Goal: Information Seeking & Learning: Learn about a topic

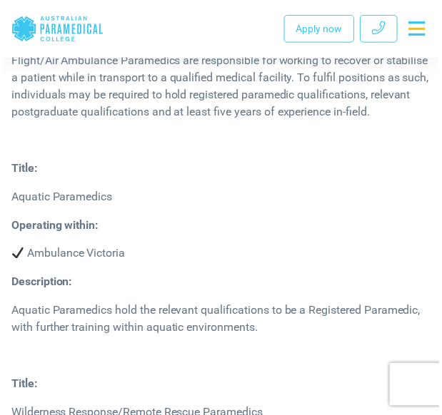
scroll to position [5939, 0]
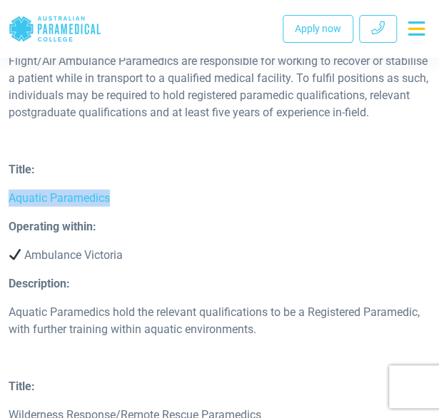
drag, startPoint x: 117, startPoint y: 182, endPoint x: 4, endPoint y: 188, distance: 112.9
click at [4, 188] on div "Title: Aquatic Paramedics" at bounding box center [219, 189] width 439 height 57
copy p "Aquatic Paramedics"
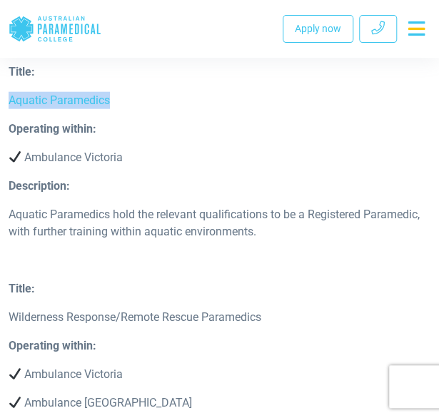
scroll to position [6053, 0]
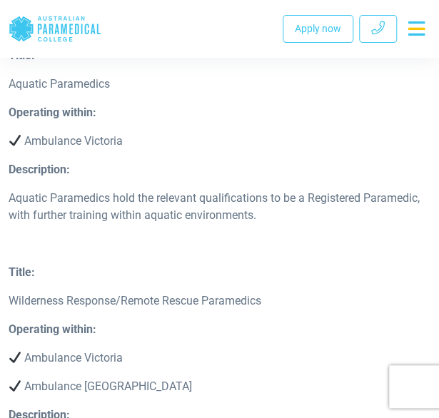
click at [395, 107] on div "Operating within: Ambulance Victoria" at bounding box center [219, 132] width 439 height 57
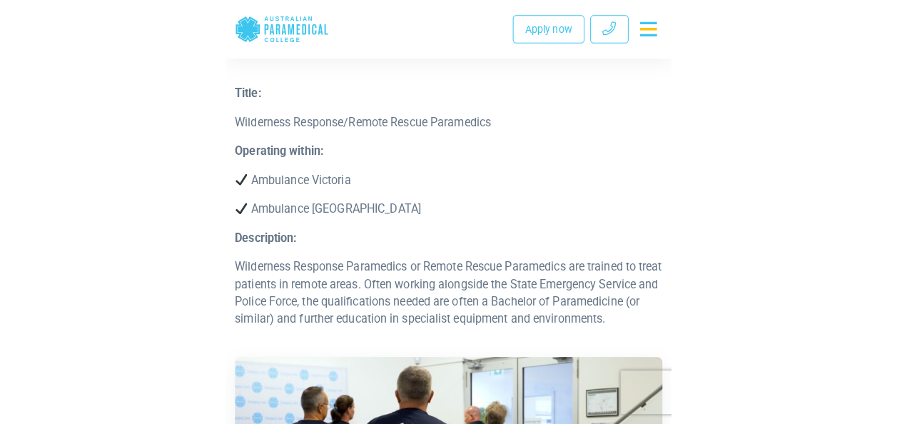
scroll to position [6233, 0]
